Goal: Find specific page/section: Find specific page/section

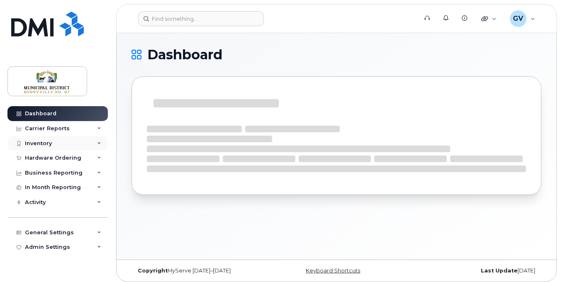
click at [52, 142] on div "Inventory" at bounding box center [57, 143] width 100 height 15
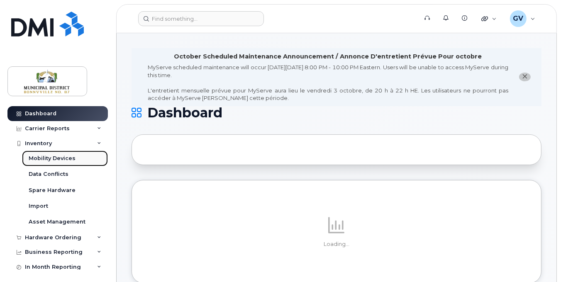
click at [56, 157] on div "Mobility Devices" at bounding box center [52, 158] width 47 height 7
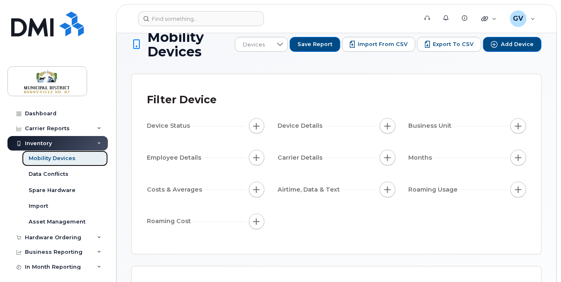
scroll to position [22, 0]
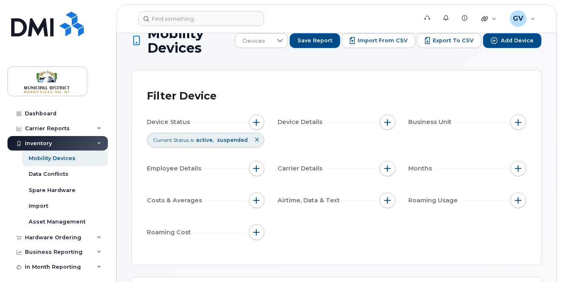
click at [256, 139] on icon at bounding box center [256, 139] width 5 height 5
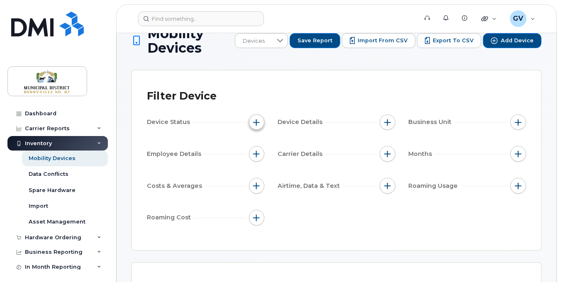
click at [258, 124] on span "button" at bounding box center [256, 122] width 7 height 7
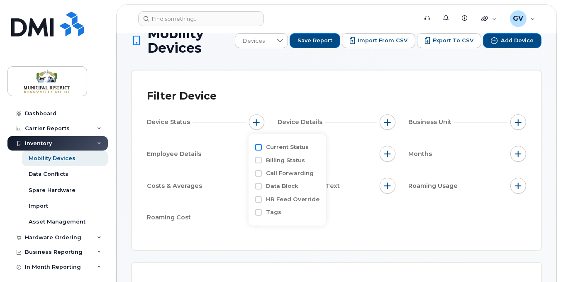
click at [260, 146] on input "Current Status" at bounding box center [258, 147] width 7 height 7
checkbox input "true"
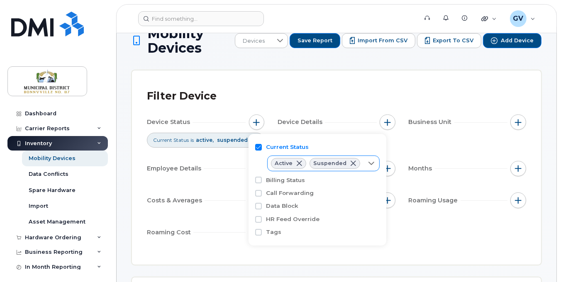
click at [297, 163] on span at bounding box center [299, 163] width 7 height 7
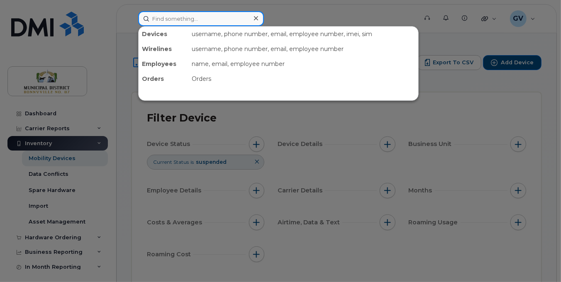
click at [203, 19] on input at bounding box center [201, 18] width 126 height 15
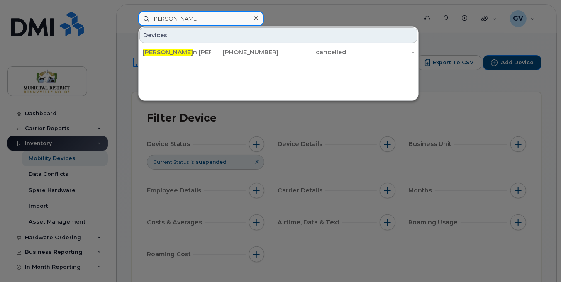
type input "[PERSON_NAME]"
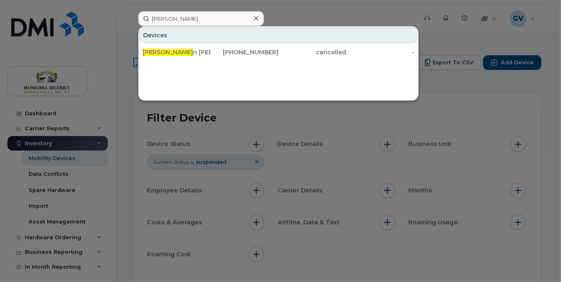
click at [256, 16] on icon at bounding box center [256, 18] width 4 height 7
